Goal: Communication & Community: Share content

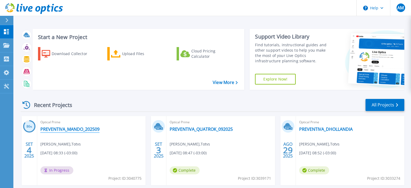
click at [97, 129] on link "PREVENTIVA_MANDO_202509" at bounding box center [69, 129] width 59 height 5
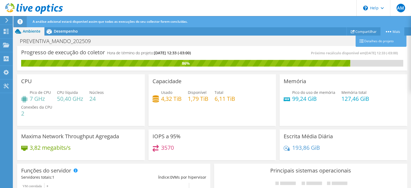
click at [388, 32] on circle at bounding box center [388, 31] width 1 height 1
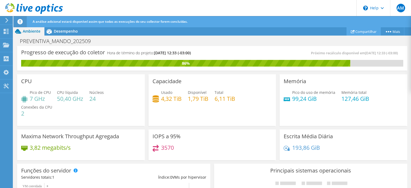
click at [359, 30] on link "Compartilhar" at bounding box center [363, 31] width 34 height 8
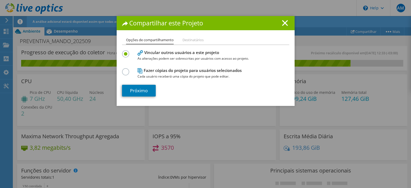
click at [125, 70] on label at bounding box center [126, 68] width 9 height 1
click at [0, 0] on input "radio" at bounding box center [0, 0] width 0 height 0
click at [145, 90] on link "Próximo" at bounding box center [139, 91] width 34 height 12
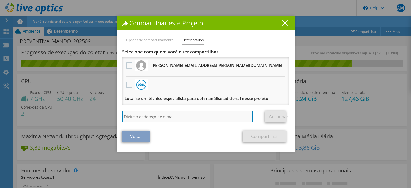
click at [166, 118] on input "search" at bounding box center [187, 117] width 131 height 12
paste input "[EMAIL_ADDRESS][DOMAIN_NAME]"
type input "[EMAIL_ADDRESS][DOMAIN_NAME]"
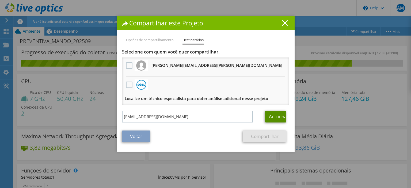
click at [273, 114] on link "Adicionar" at bounding box center [275, 117] width 21 height 12
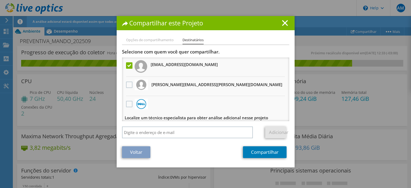
click at [152, 39] on li "Opções de compartilhamento" at bounding box center [150, 40] width 48 height 7
click at [262, 154] on link "Compartilhar" at bounding box center [265, 152] width 44 height 12
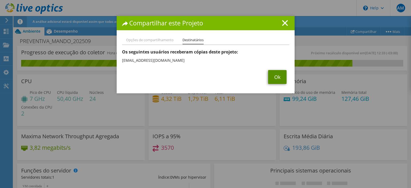
click at [279, 81] on link "Ok" at bounding box center [277, 77] width 18 height 14
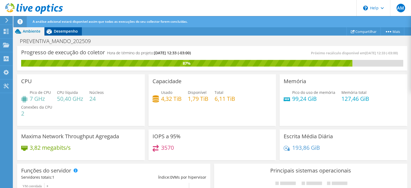
click at [67, 29] on span "Desempenho" at bounding box center [66, 31] width 24 height 5
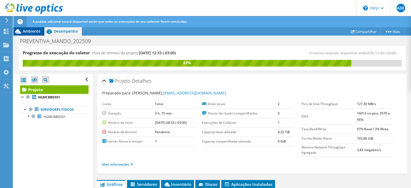
click at [25, 30] on span "Ambiente" at bounding box center [32, 31] width 18 height 5
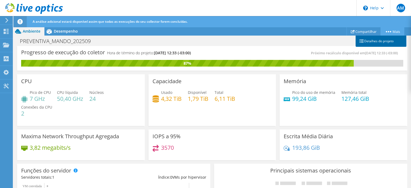
click at [380, 41] on link "Detalhes do projeto" at bounding box center [380, 41] width 51 height 11
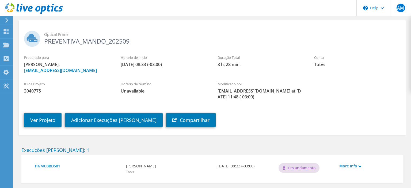
scroll to position [48, 0]
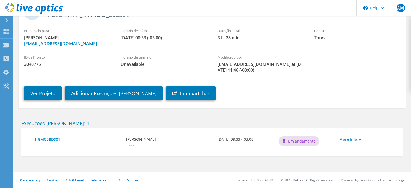
click at [361, 140] on use at bounding box center [359, 139] width 3 height 2
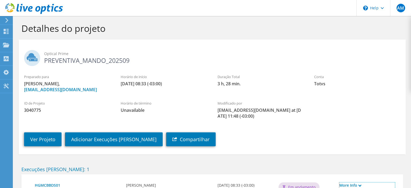
scroll to position [0, 0]
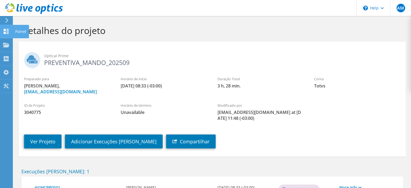
click at [20, 29] on div "Painel" at bounding box center [21, 31] width 16 height 13
